Goal: Information Seeking & Learning: Learn about a topic

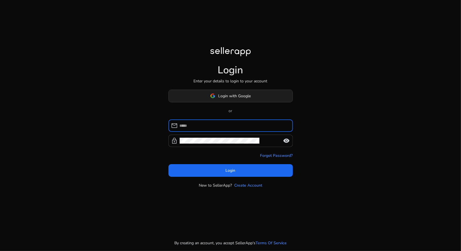
click at [268, 93] on span at bounding box center [231, 95] width 124 height 13
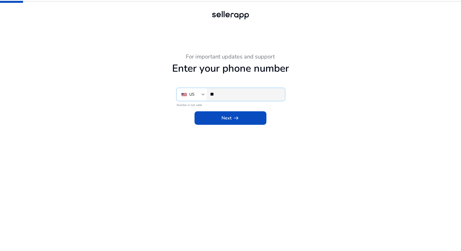
click at [238, 95] on input "**" at bounding box center [245, 94] width 70 height 6
type input "**********"
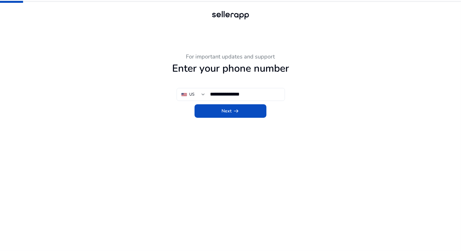
click at [239, 118] on app-phone-number "**********" at bounding box center [230, 151] width 309 height 197
click at [238, 115] on span at bounding box center [231, 110] width 72 height 13
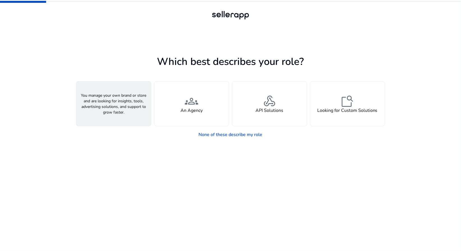
click at [124, 107] on div "person A Seller" at bounding box center [113, 103] width 75 height 44
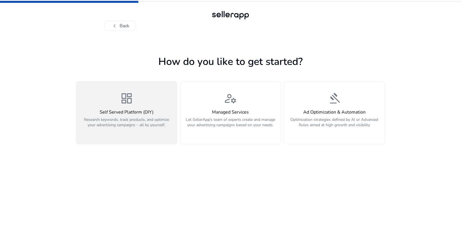
click at [142, 125] on p "Research keywords, track products, and optimize your advertising campaigns – al…" at bounding box center [127, 125] width 94 height 17
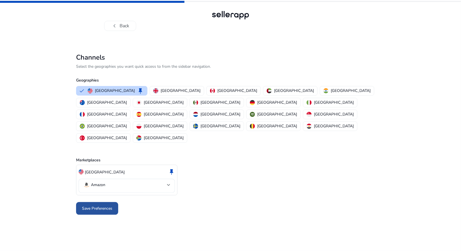
click at [92, 205] on span "Save Preferences" at bounding box center [97, 208] width 30 height 6
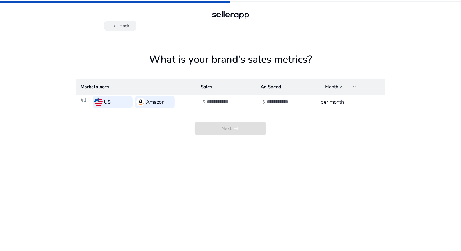
click at [112, 25] on span "chevron_left" at bounding box center [114, 25] width 7 height 7
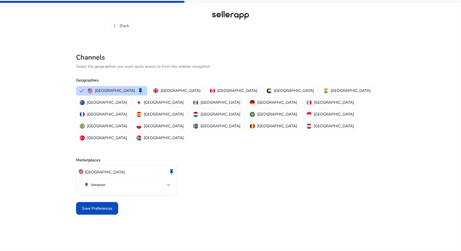
click at [104, 182] on p "Amazon" at bounding box center [98, 184] width 14 height 5
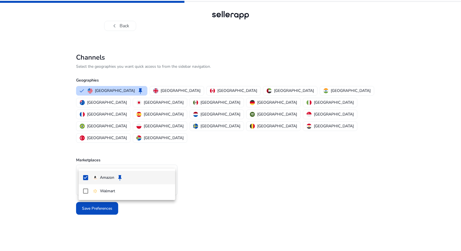
click at [227, 148] on div at bounding box center [230, 125] width 461 height 251
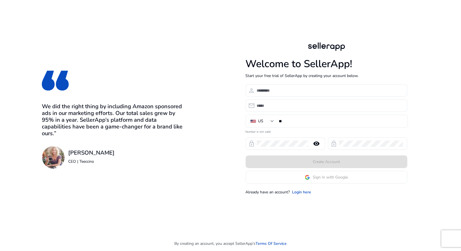
click at [313, 177] on app-google-signin "Sign In with Google" at bounding box center [327, 177] width 162 height 13
click at [436, 172] on div "We did the right thing by including Amazon sponsored ads in our marketing effor…" at bounding box center [238, 118] width 476 height 236
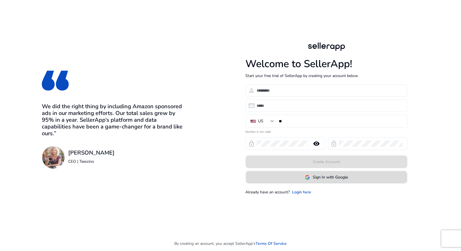
click at [349, 181] on span at bounding box center [326, 176] width 161 height 13
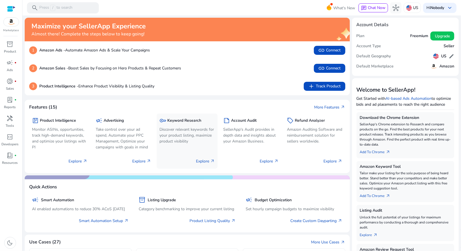
click at [194, 132] on p "Discover relevant keywords for your product listing, maximize product visibility" at bounding box center [186, 135] width 55 height 18
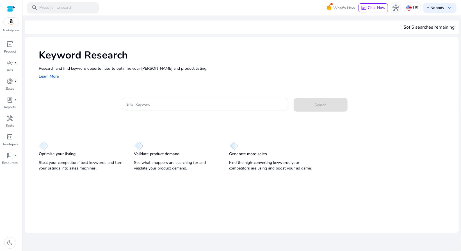
click at [171, 104] on input "Enter Keyword" at bounding box center [204, 104] width 157 height 6
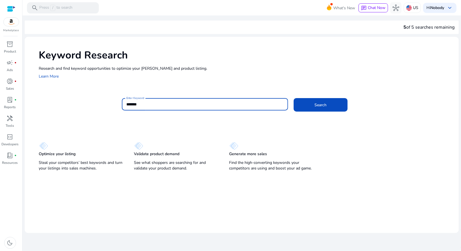
click at [294, 98] on button "Search" at bounding box center [321, 104] width 54 height 13
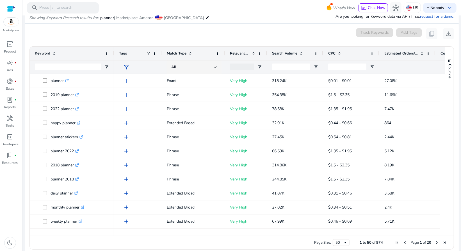
click at [301, 54] on span at bounding box center [301, 53] width 4 height 4
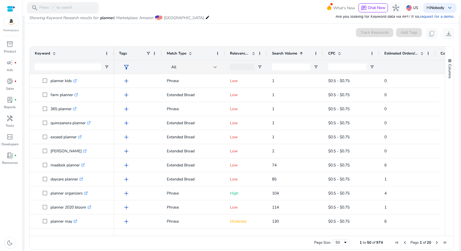
click at [301, 54] on span at bounding box center [301, 53] width 4 height 4
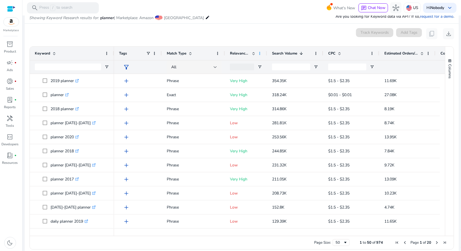
click at [259, 52] on span at bounding box center [259, 53] width 4 height 4
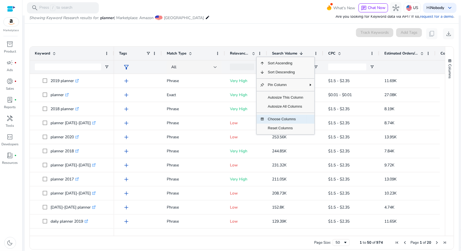
click at [289, 120] on span "Choose Columns" at bounding box center [285, 119] width 42 height 9
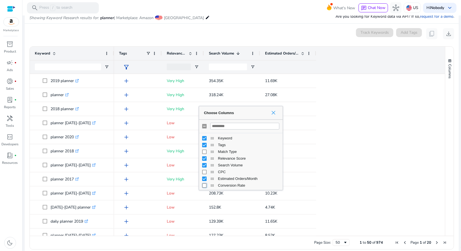
click at [275, 113] on span "Choose Columns" at bounding box center [273, 112] width 4 height 4
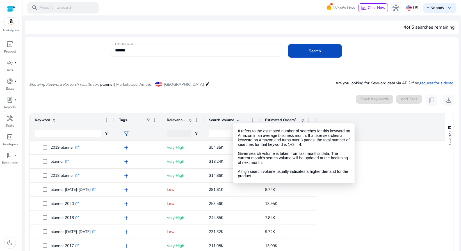
click at [234, 118] on span at bounding box center [237, 120] width 6 height 4
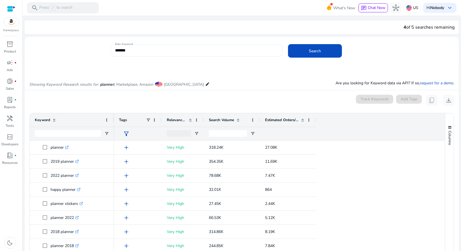
click at [234, 118] on span at bounding box center [237, 120] width 6 height 4
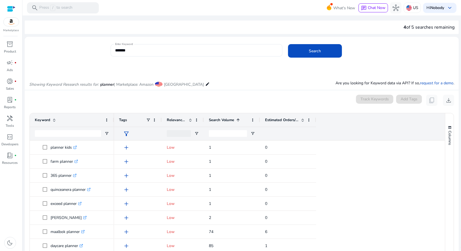
click at [234, 118] on span at bounding box center [237, 120] width 6 height 4
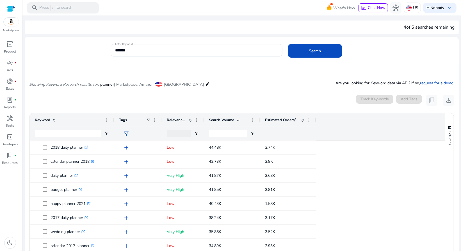
click at [152, 45] on div "*******" at bounding box center [196, 50] width 163 height 12
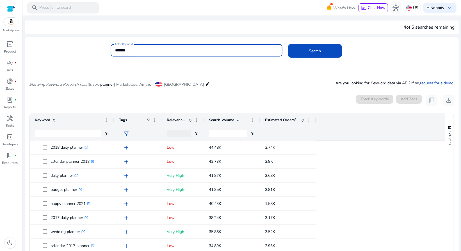
click at [151, 47] on input "*******" at bounding box center [196, 50] width 163 height 6
type input "******"
click at [288, 44] on button "Search" at bounding box center [315, 50] width 54 height 13
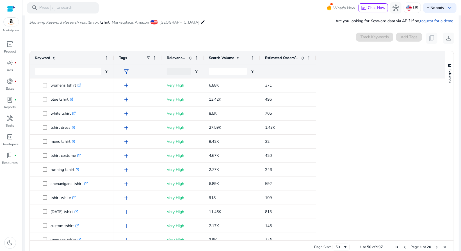
scroll to position [67, 0]
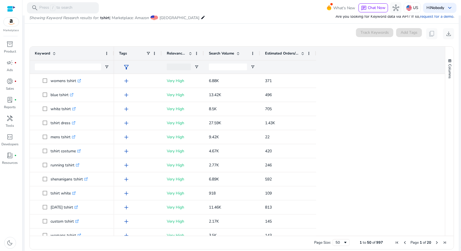
click at [450, 134] on div "Columns" at bounding box center [449, 141] width 8 height 189
click at [222, 51] on span "Search Volume" at bounding box center [221, 53] width 25 height 5
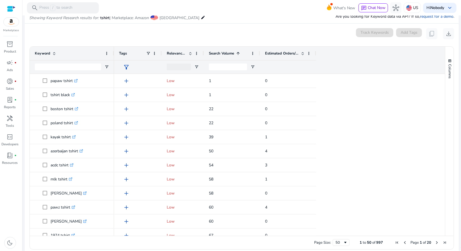
click at [222, 51] on span "Search Volume" at bounding box center [221, 53] width 25 height 5
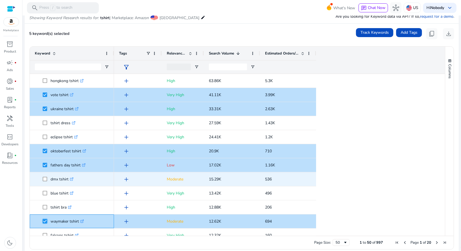
scroll to position [84, 0]
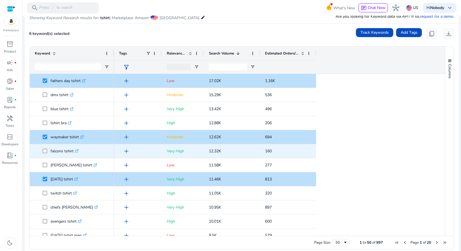
click at [44, 153] on span at bounding box center [47, 151] width 8 height 12
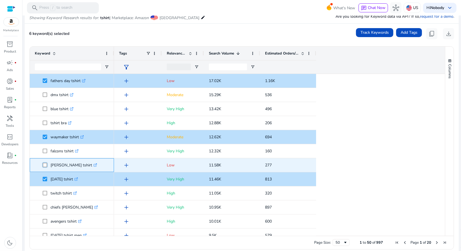
click at [44, 167] on span at bounding box center [47, 165] width 8 height 12
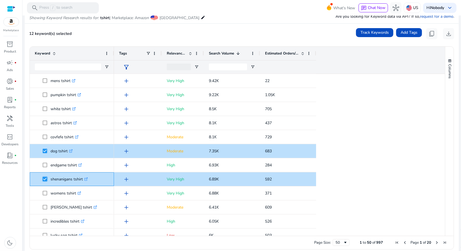
scroll to position [337, 0]
